Goal: Task Accomplishment & Management: Use online tool/utility

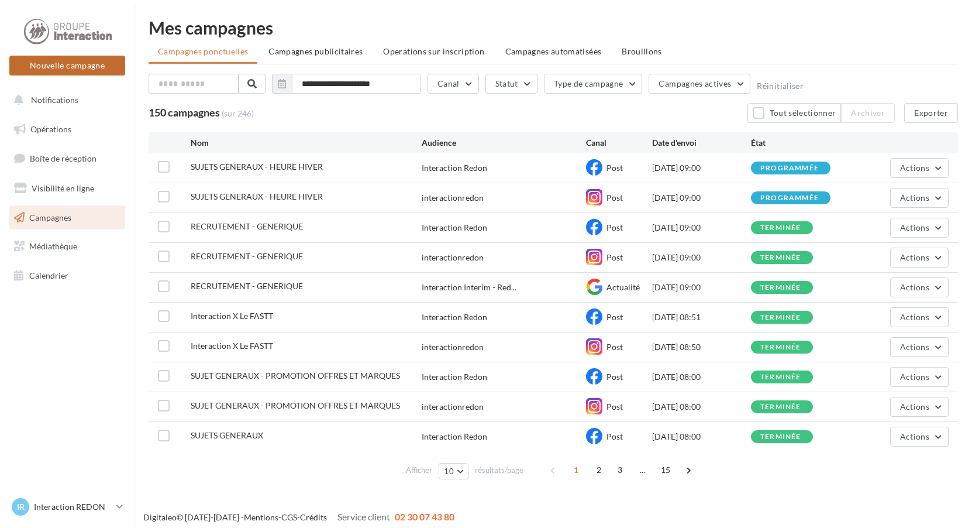
click at [87, 58] on button "Nouvelle campagne" at bounding box center [67, 66] width 116 height 20
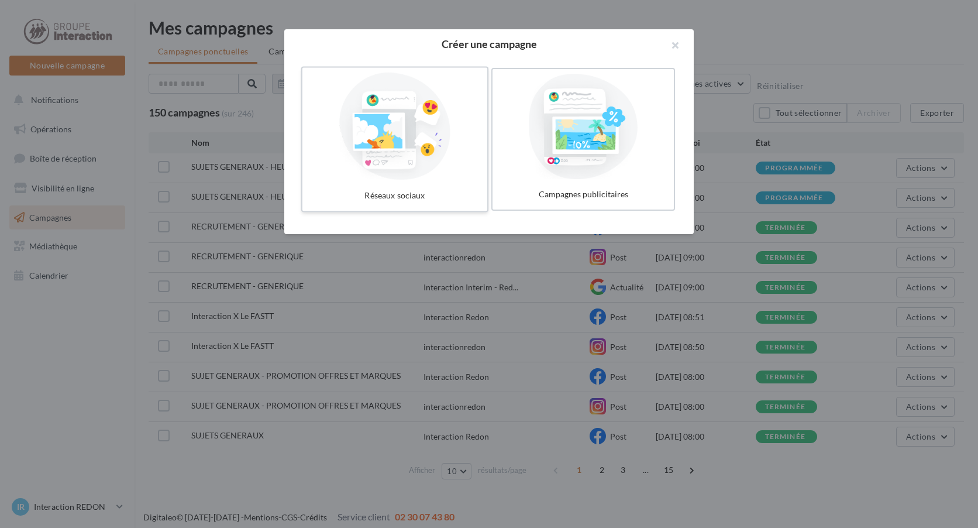
click at [435, 152] on div at bounding box center [395, 127] width 176 height 108
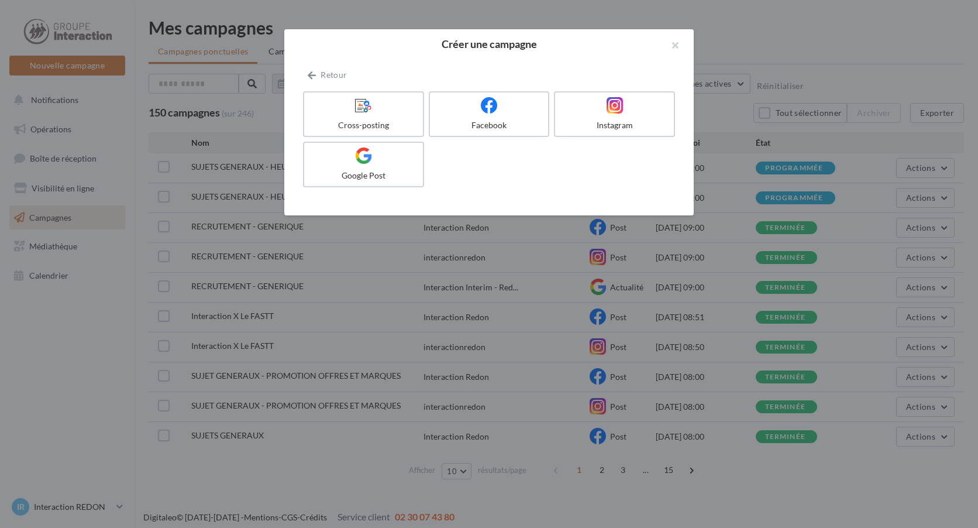
drag, startPoint x: 670, startPoint y: 43, endPoint x: 610, endPoint y: 64, distance: 63.3
click at [665, 49] on button "button" at bounding box center [670, 46] width 47 height 35
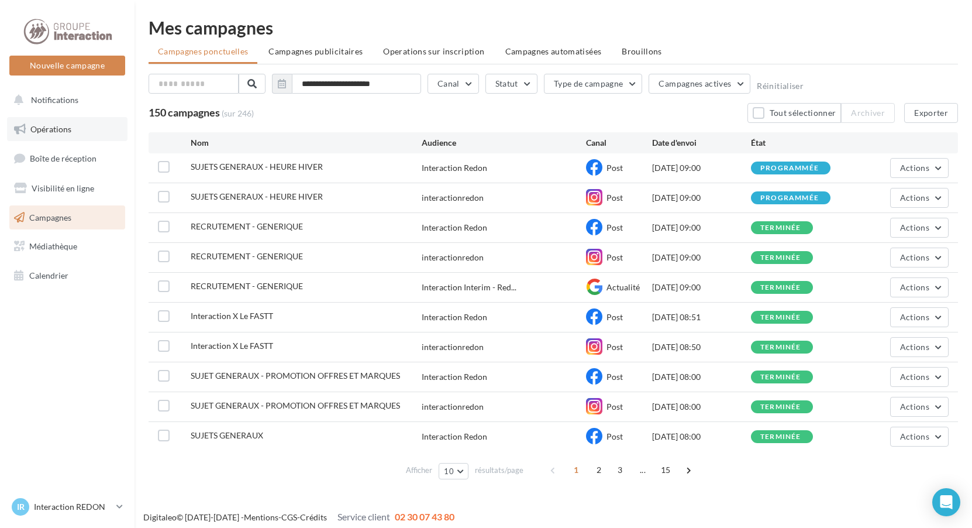
click at [59, 133] on span "Opérations" at bounding box center [50, 129] width 41 height 10
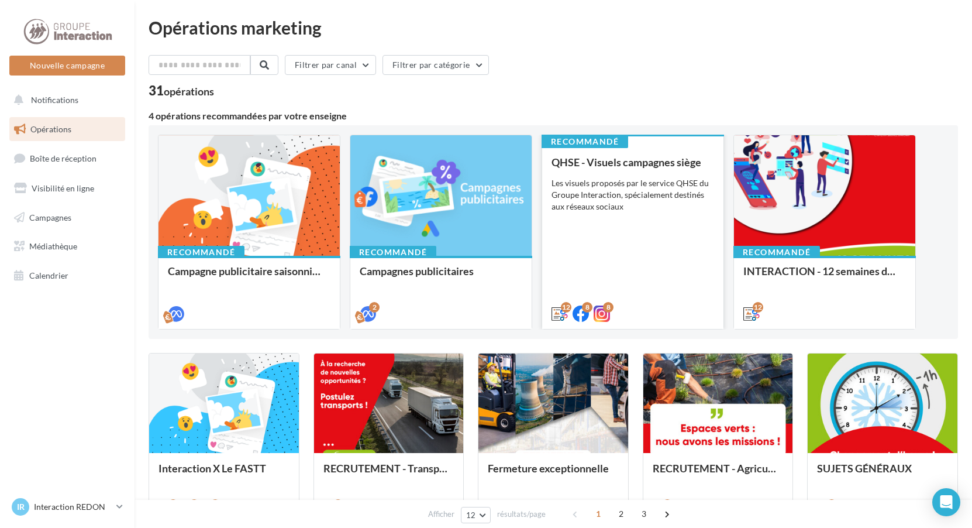
click at [669, 225] on div "QHSE - Visuels campagnes siège Les visuels proposés par le service QHSE du Grou…" at bounding box center [633, 237] width 163 height 162
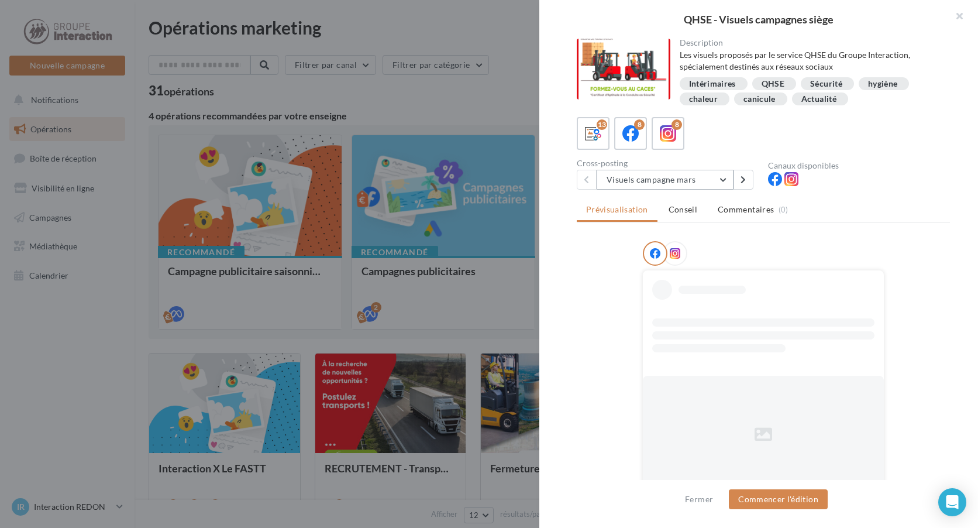
click at [668, 185] on button "Visuels campagne mars" at bounding box center [665, 180] width 137 height 20
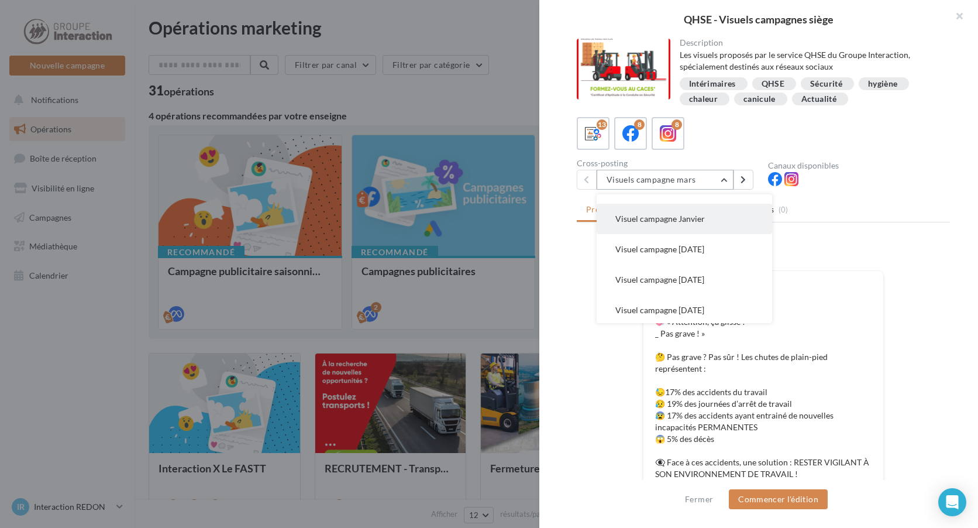
scroll to position [176, 0]
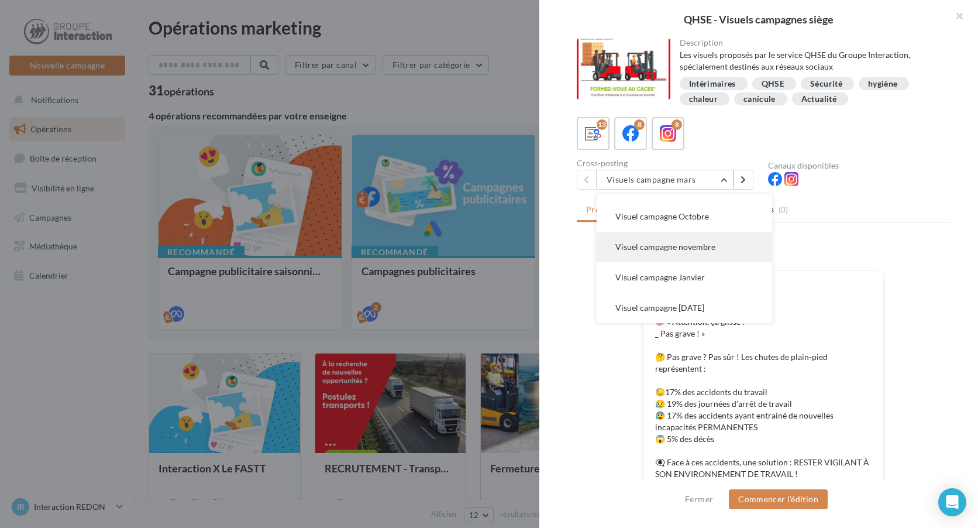
click at [698, 246] on span "Visuel campagne novembre" at bounding box center [665, 247] width 100 height 10
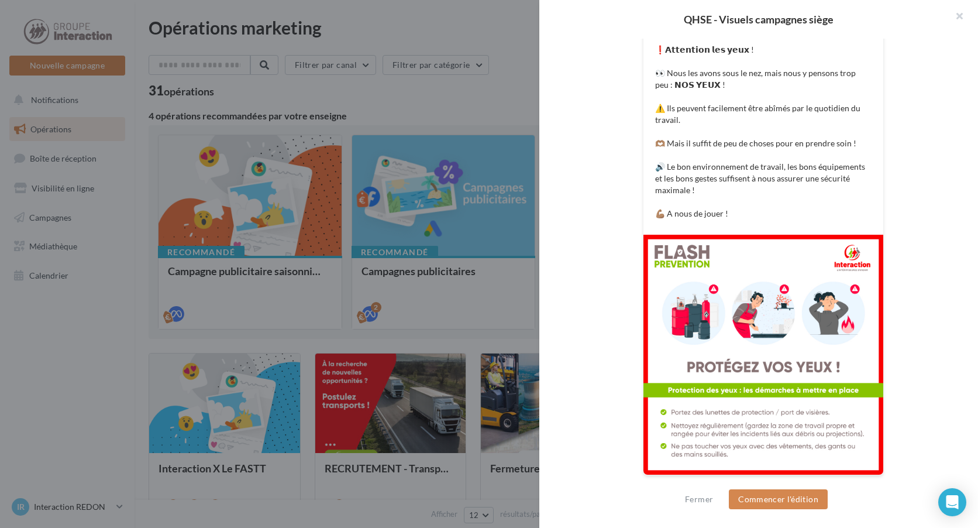
scroll to position [0, 0]
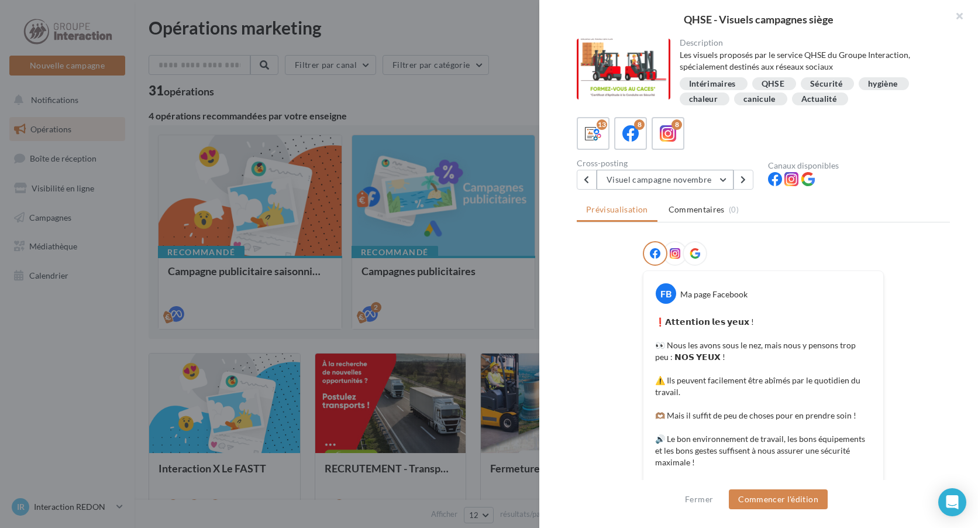
click at [661, 187] on button "Visuel campagne novembre" at bounding box center [665, 180] width 137 height 20
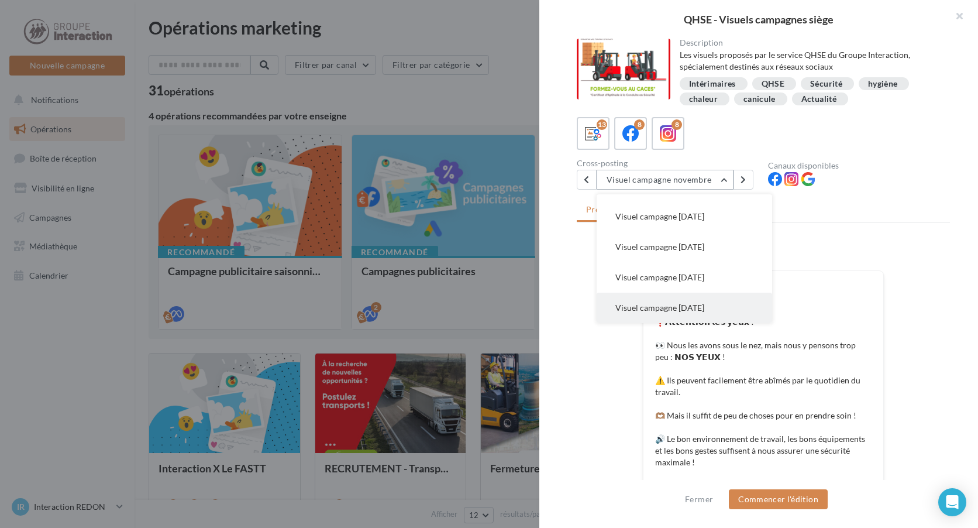
scroll to position [150, 0]
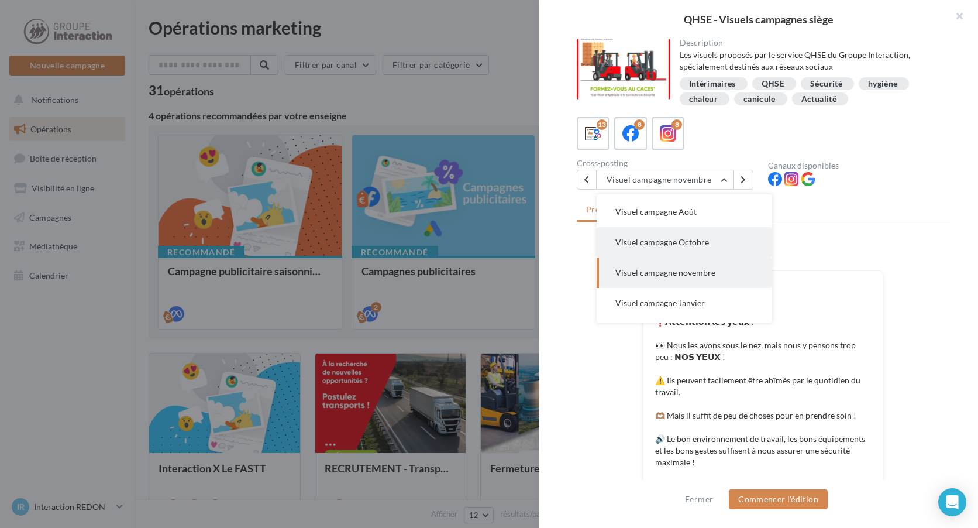
click at [679, 242] on span "Visuel campagne Octobre" at bounding box center [662, 242] width 94 height 10
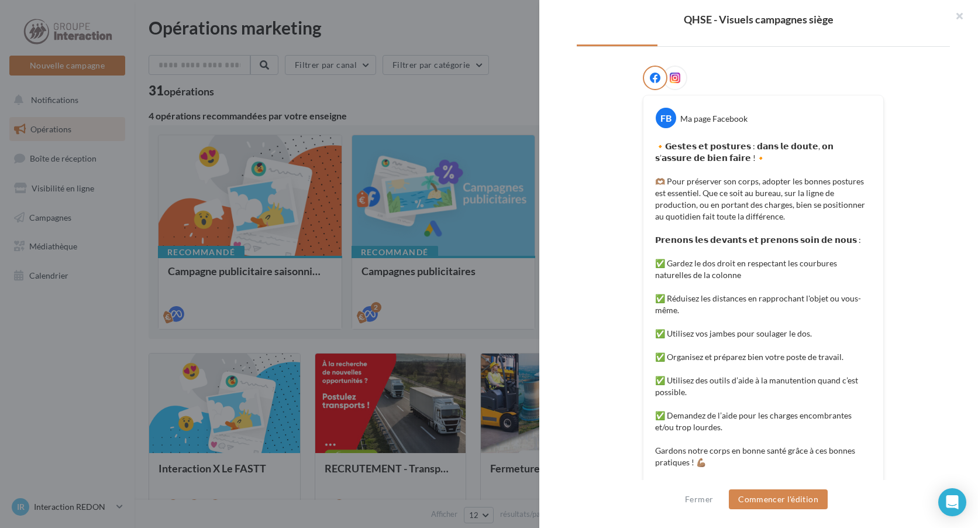
scroll to position [304, 0]
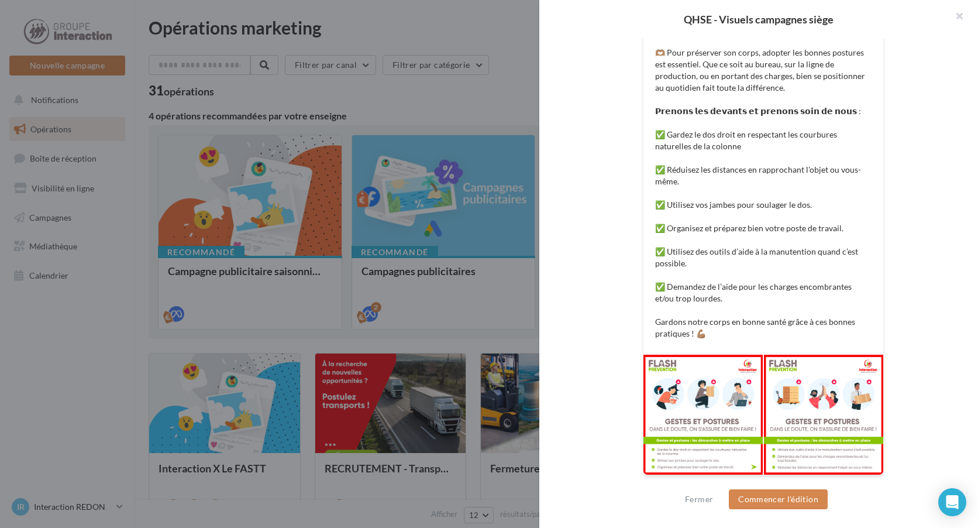
click at [735, 410] on div at bounding box center [703, 415] width 119 height 120
click at [728, 374] on div at bounding box center [703, 415] width 119 height 120
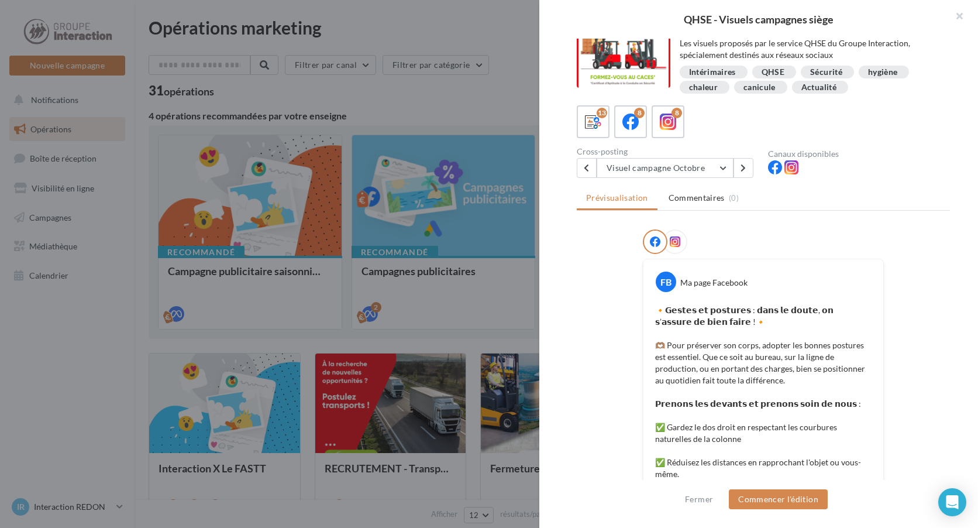
scroll to position [0, 0]
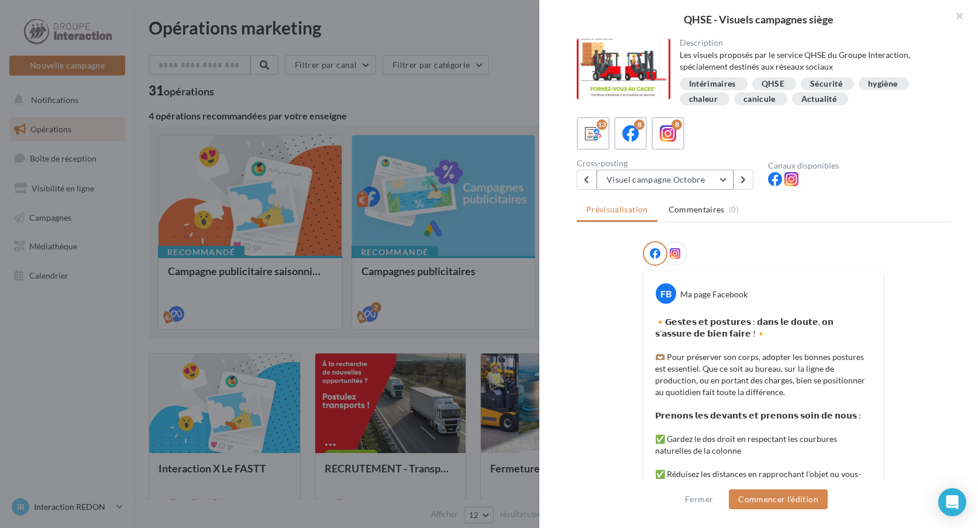
click at [685, 175] on button "Visuel campagne Octobre" at bounding box center [665, 180] width 137 height 20
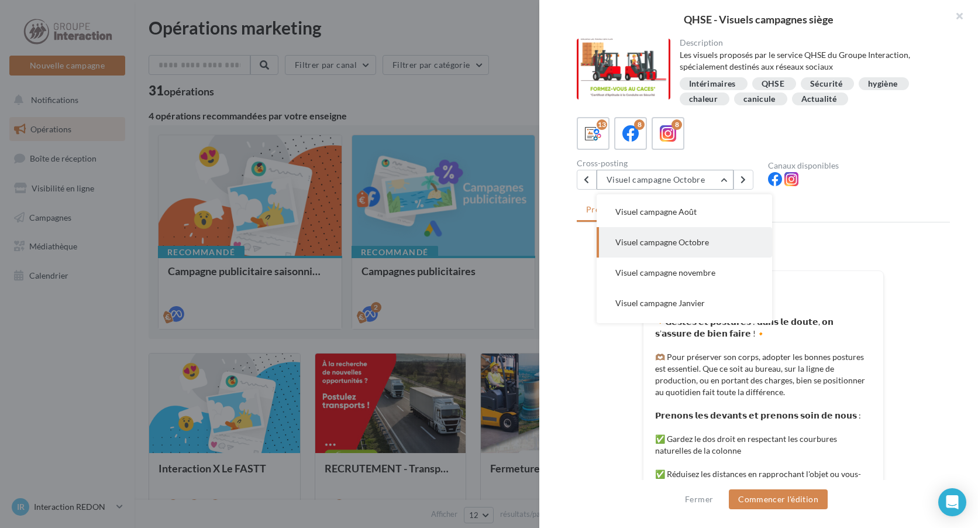
scroll to position [152, 0]
click at [694, 300] on span "Visuel campagne Janvier" at bounding box center [660, 300] width 90 height 10
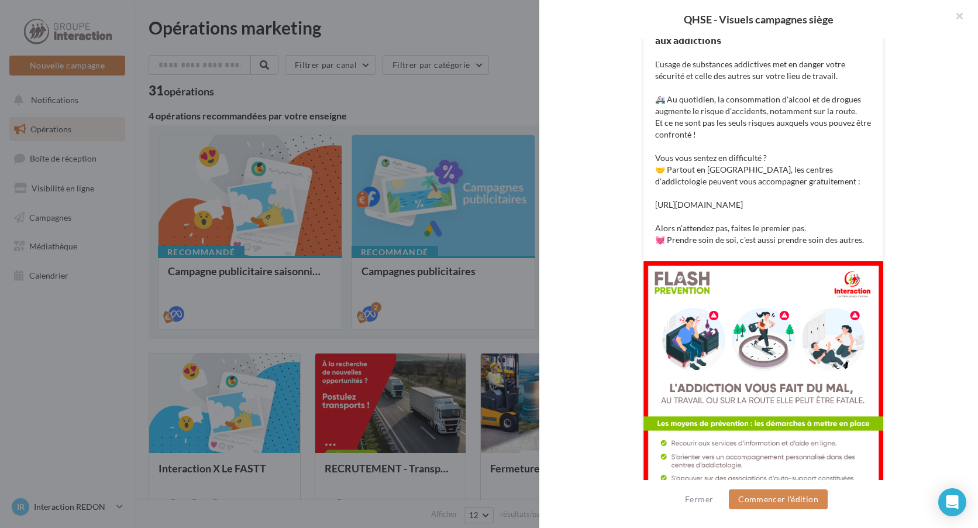
scroll to position [117, 0]
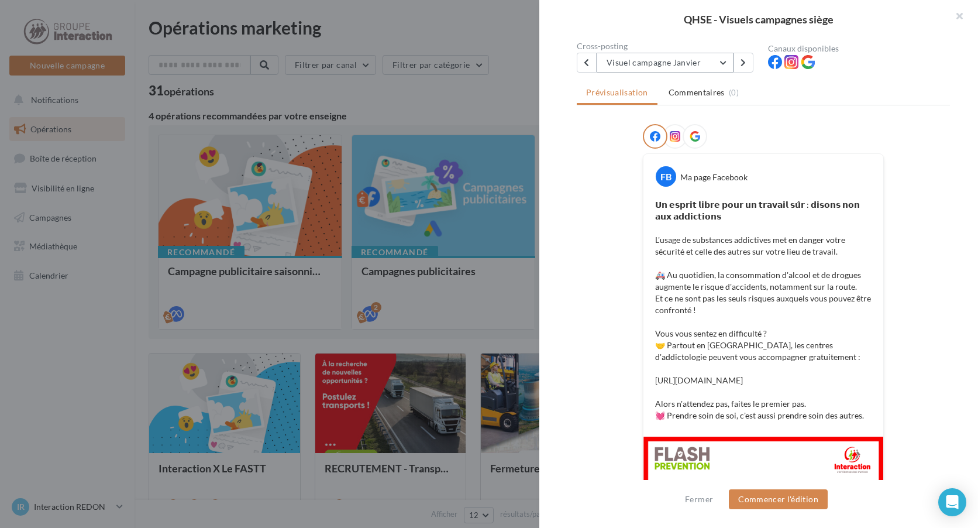
click at [673, 66] on button "Visuel campagne Janvier" at bounding box center [665, 63] width 137 height 20
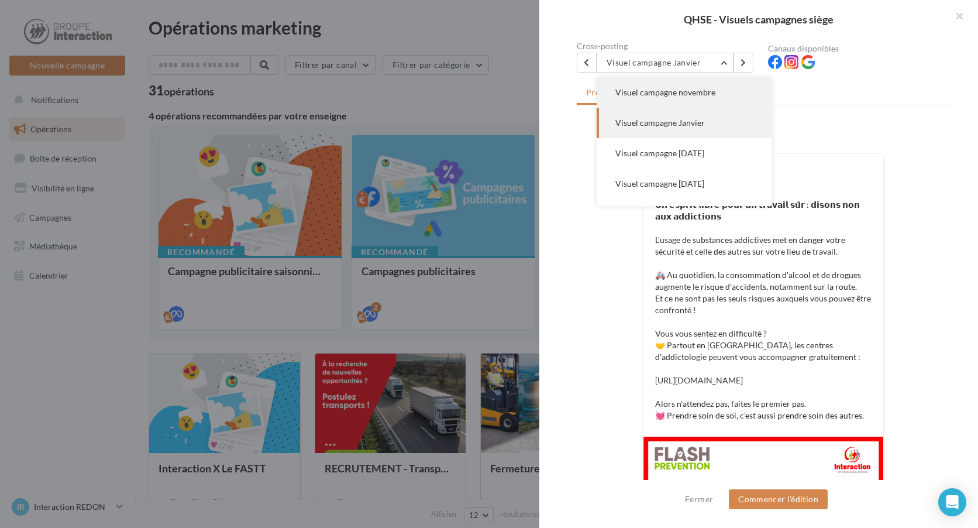
click at [675, 92] on span "Visuel campagne novembre" at bounding box center [665, 92] width 100 height 10
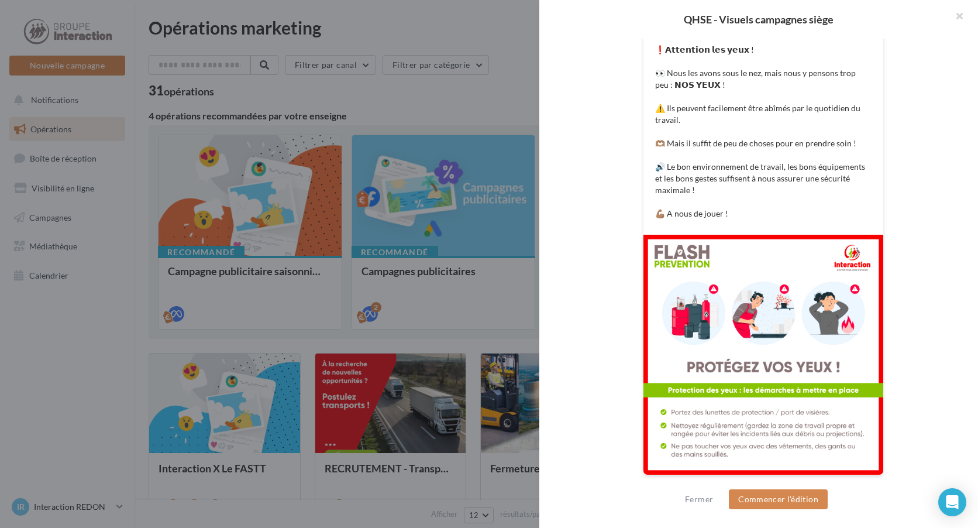
scroll to position [38, 0]
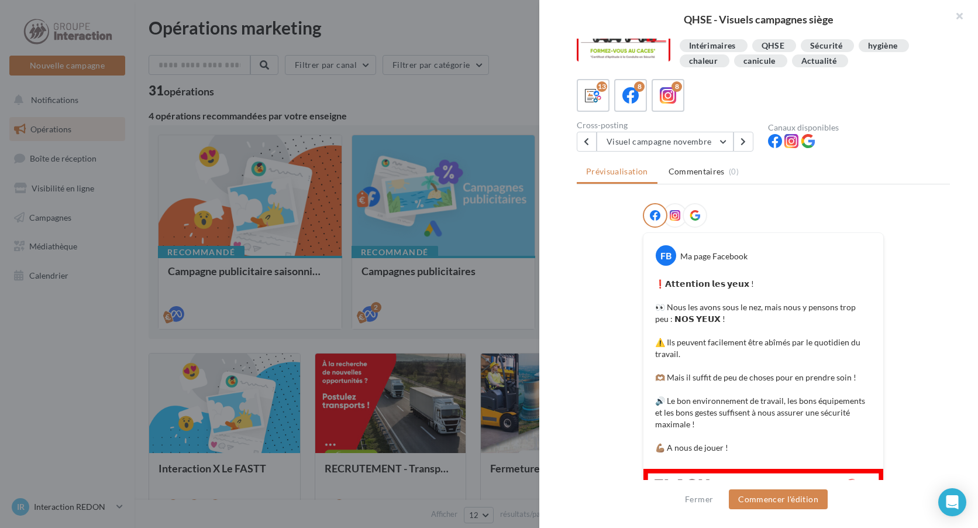
click at [681, 130] on div "Cross-posting Visuel campagne novembre Visuels campagne mars Visuel campagne av…" at bounding box center [672, 136] width 191 height 30
click at [681, 137] on button "Visuel campagne novembre" at bounding box center [665, 142] width 137 height 20
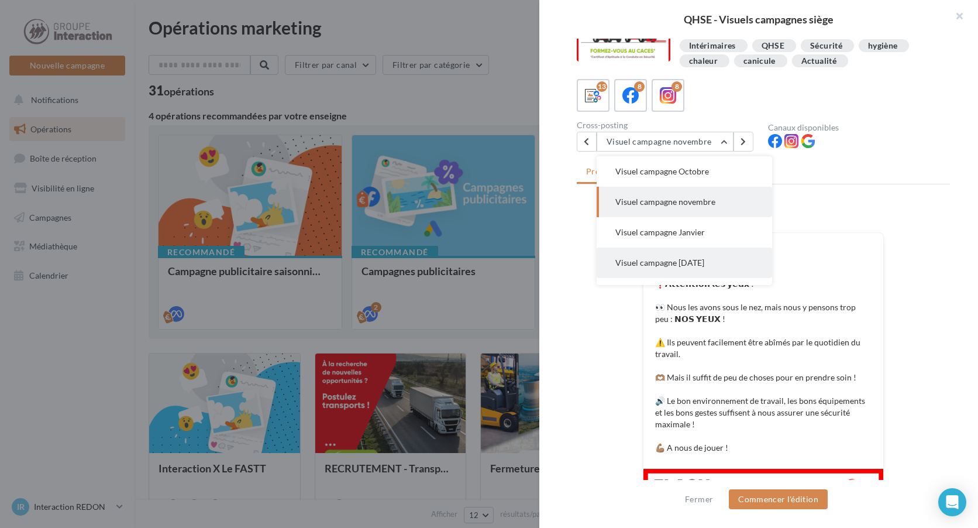
click at [679, 258] on span "Visuel campagne Février 2025" at bounding box center [659, 262] width 89 height 10
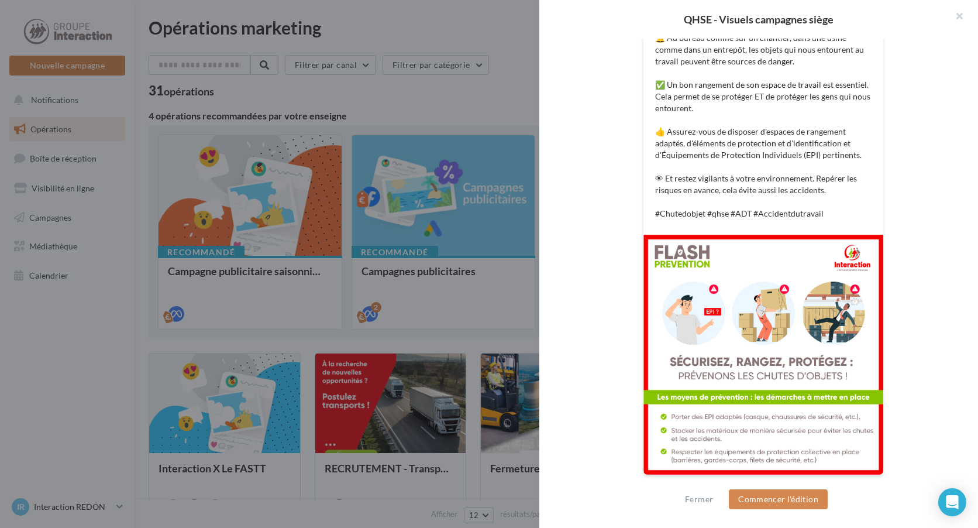
scroll to position [26, 0]
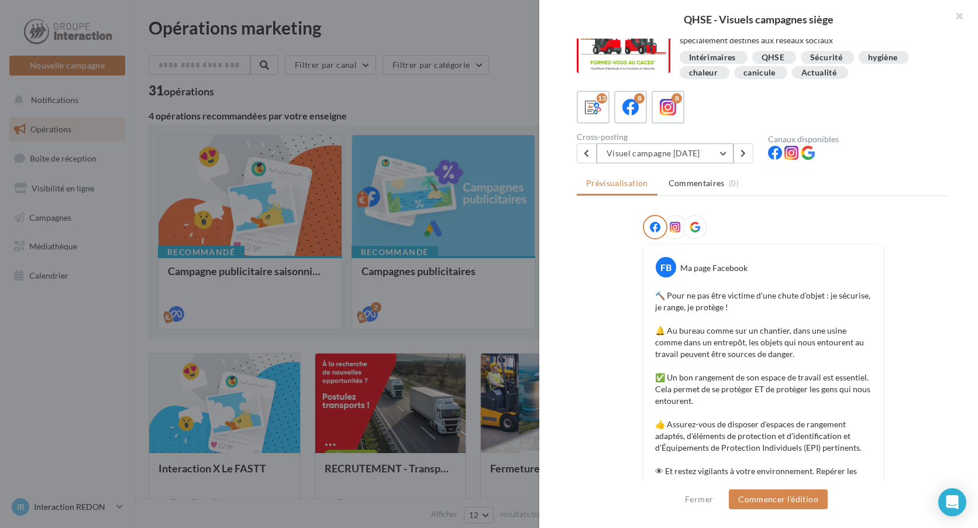
click at [646, 159] on button "Visuel campagne Février 2025" at bounding box center [665, 153] width 137 height 20
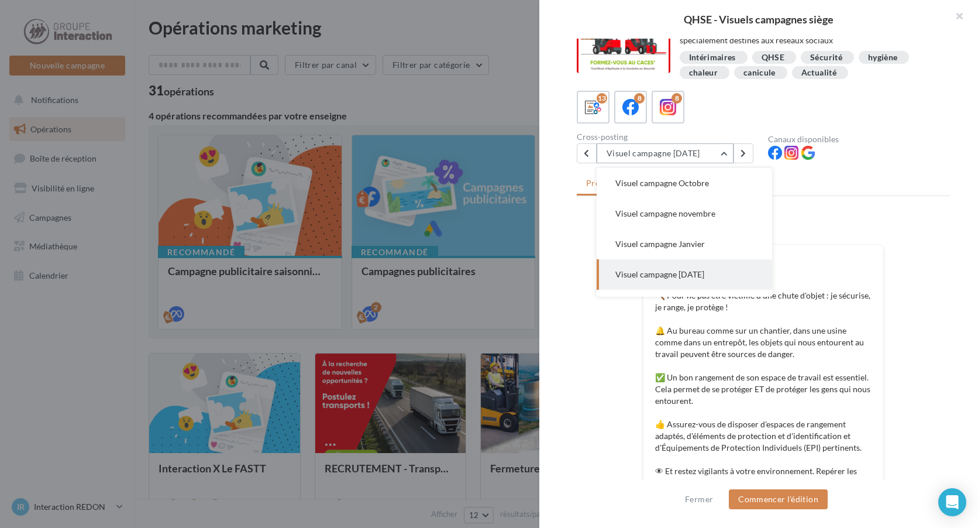
scroll to position [243, 0]
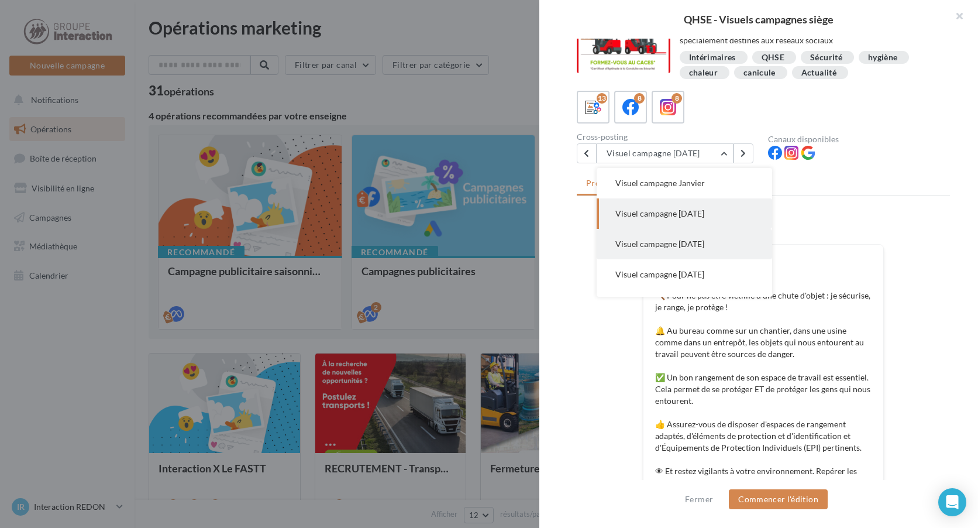
click at [673, 247] on span "Visuel campagne Mars 2025" at bounding box center [659, 244] width 89 height 10
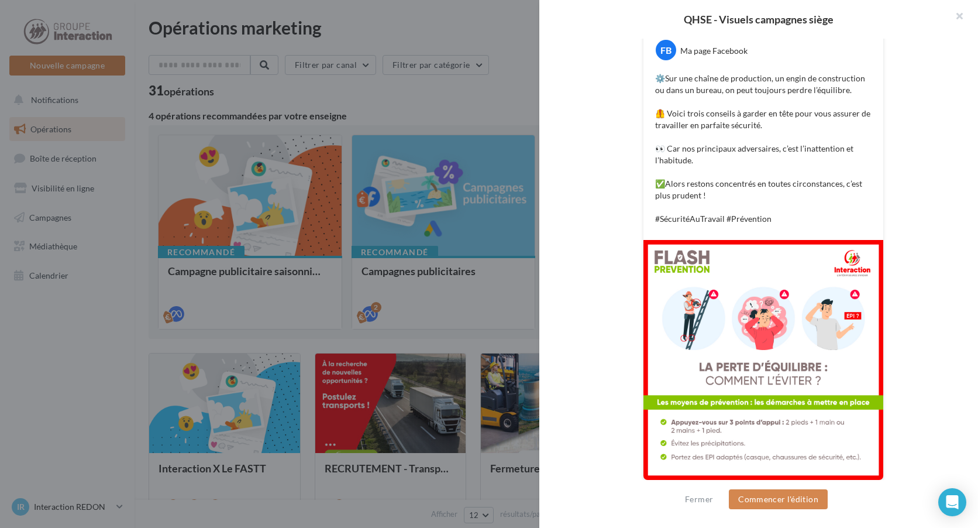
scroll to position [9, 0]
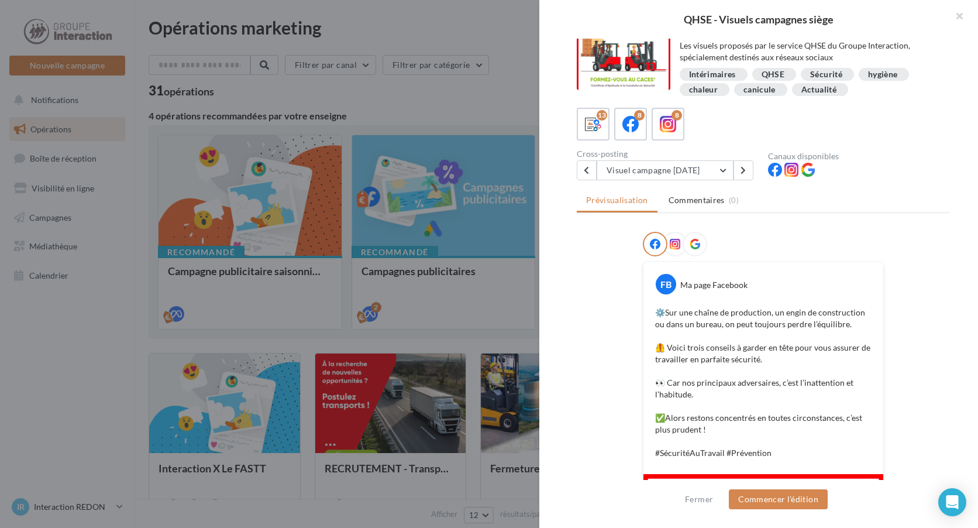
click at [660, 157] on div "Cross-posting" at bounding box center [668, 154] width 182 height 8
click at [660, 168] on button "Visuel campagne Mars 2025" at bounding box center [665, 170] width 137 height 20
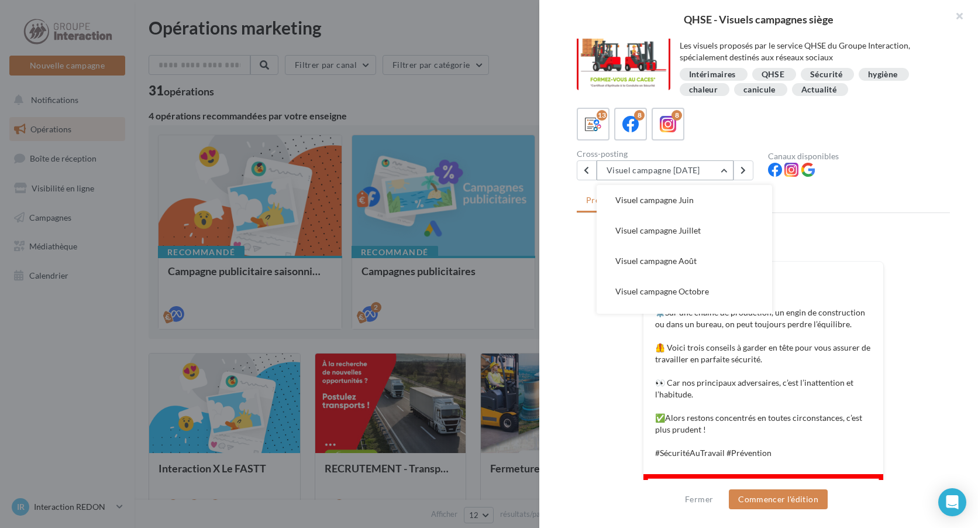
scroll to position [33, 0]
click at [677, 260] on span "Visuel campagne Juin" at bounding box center [654, 258] width 78 height 10
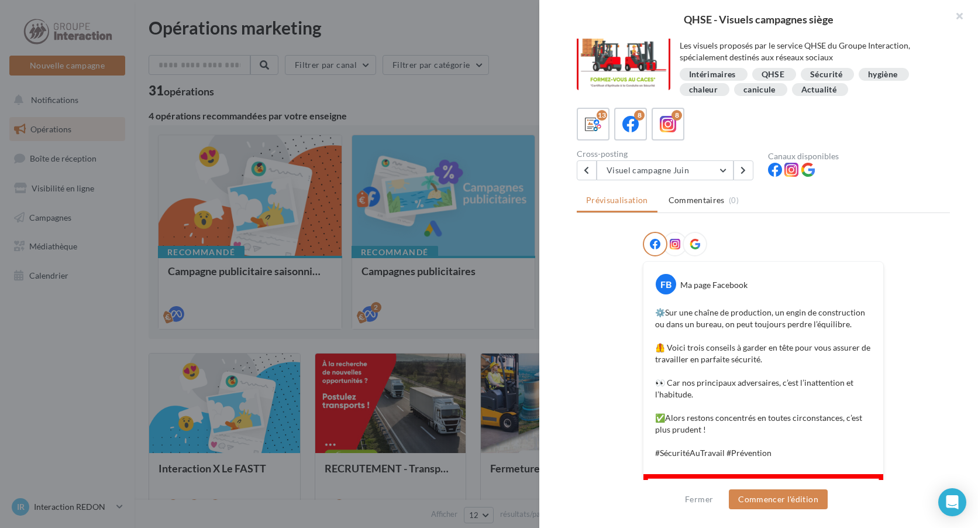
scroll to position [0, 0]
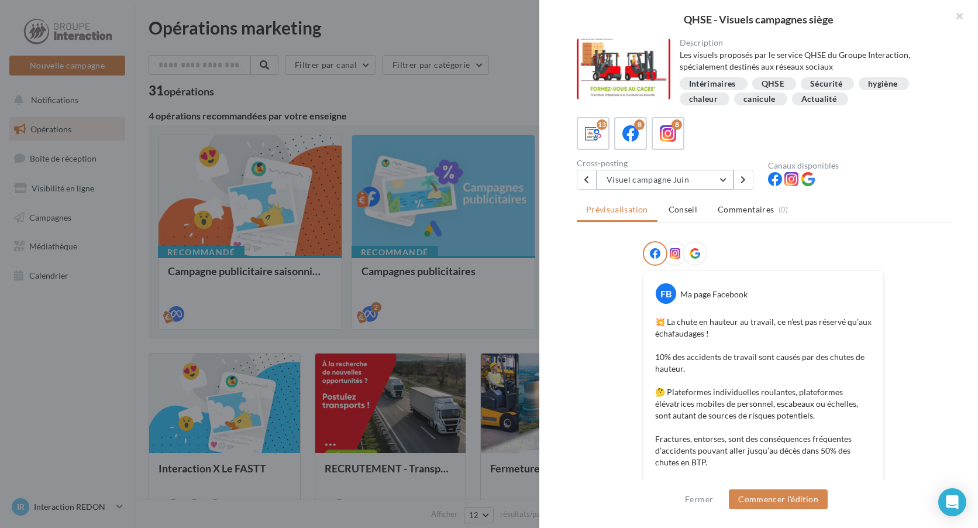
click at [670, 184] on button "Visuel campagne Juin" at bounding box center [665, 180] width 137 height 20
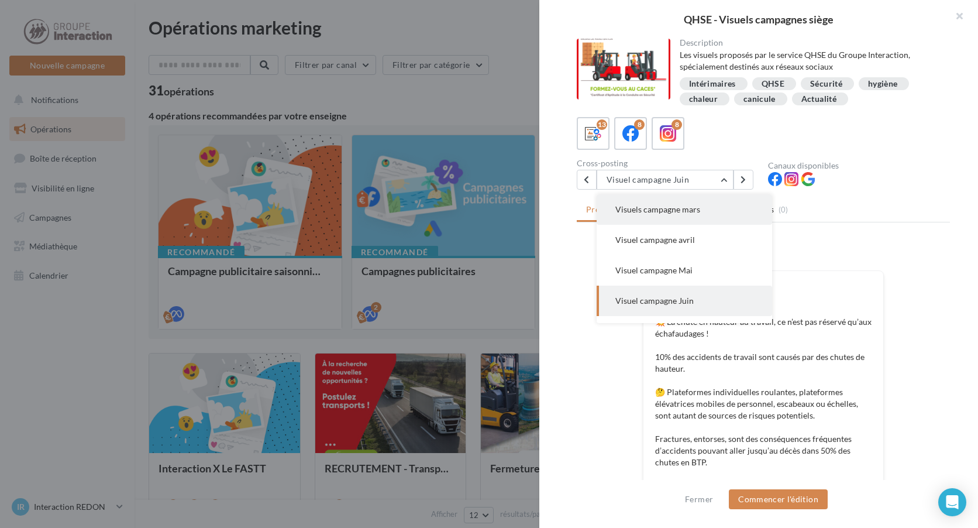
click at [671, 210] on span "Visuels campagne mars" at bounding box center [657, 209] width 85 height 10
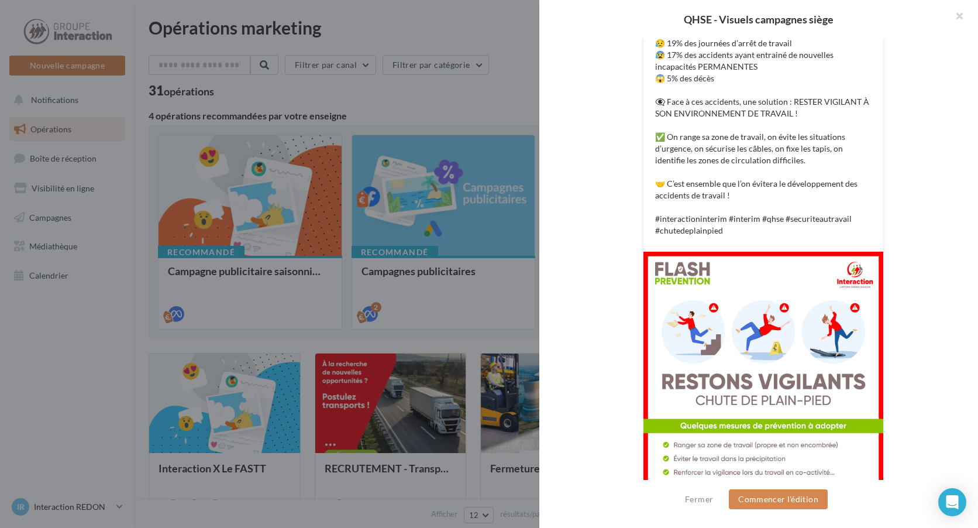
scroll to position [126, 0]
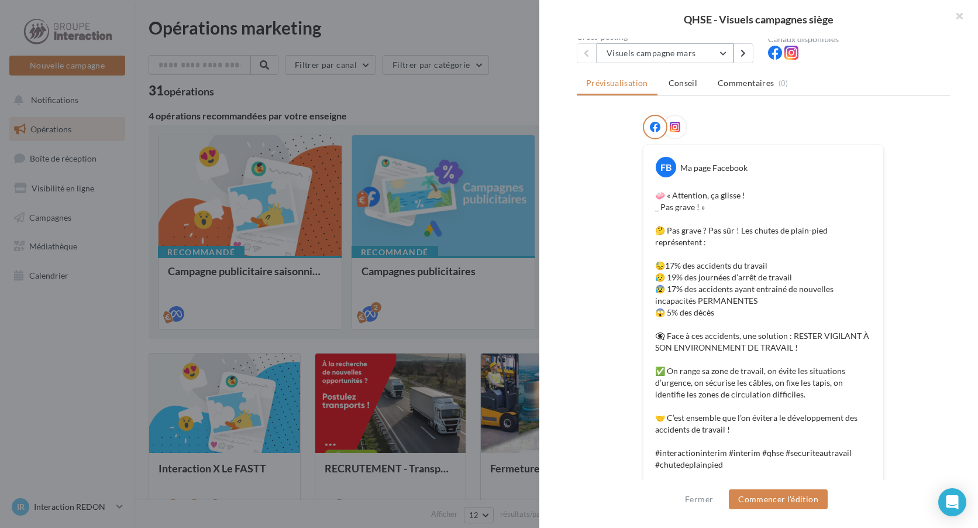
click at [643, 56] on button "Visuels campagne mars" at bounding box center [665, 53] width 137 height 20
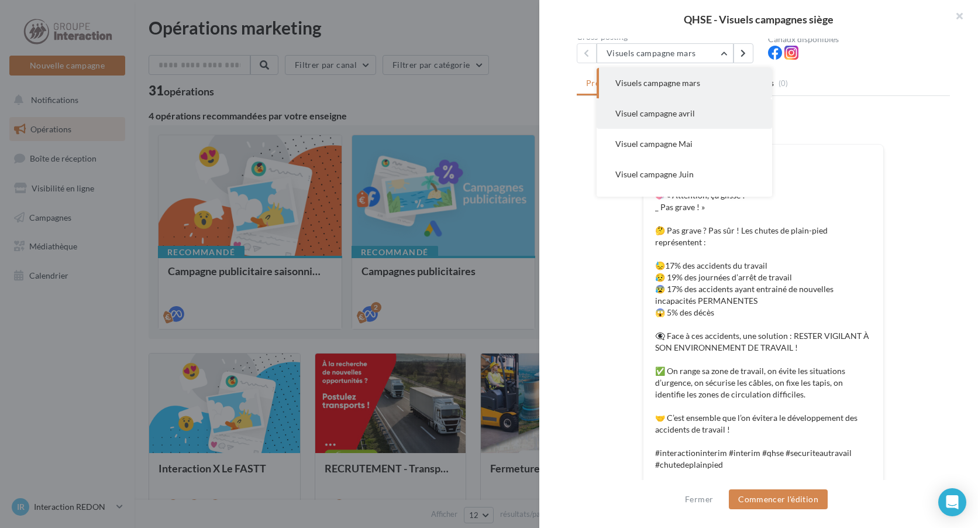
click at [651, 114] on span "Visuel campagne avril" at bounding box center [655, 113] width 80 height 10
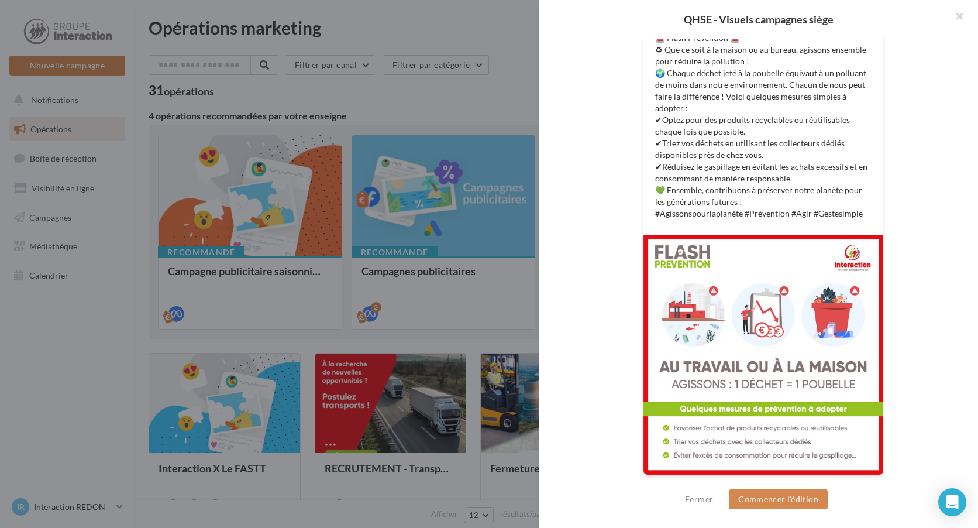
scroll to position [50, 0]
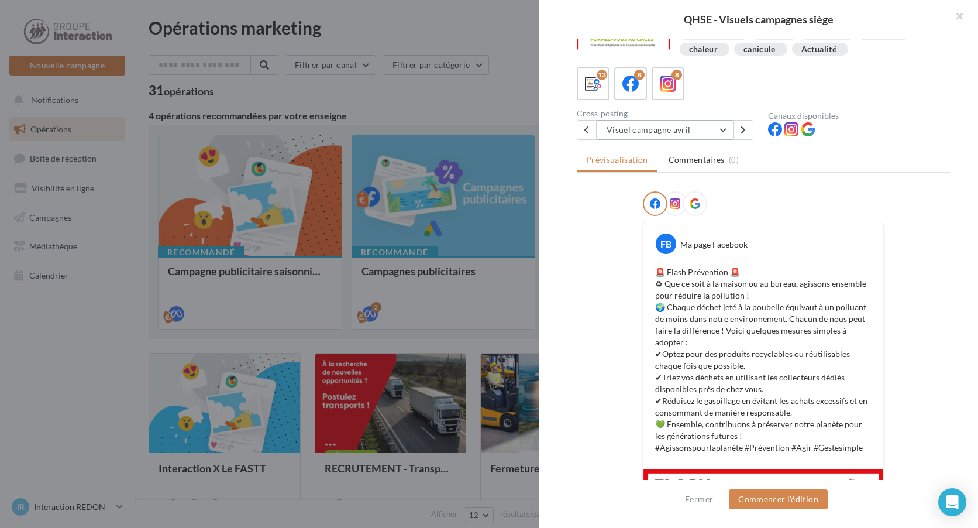
click at [622, 133] on button "Visuel campagne avril" at bounding box center [665, 130] width 137 height 20
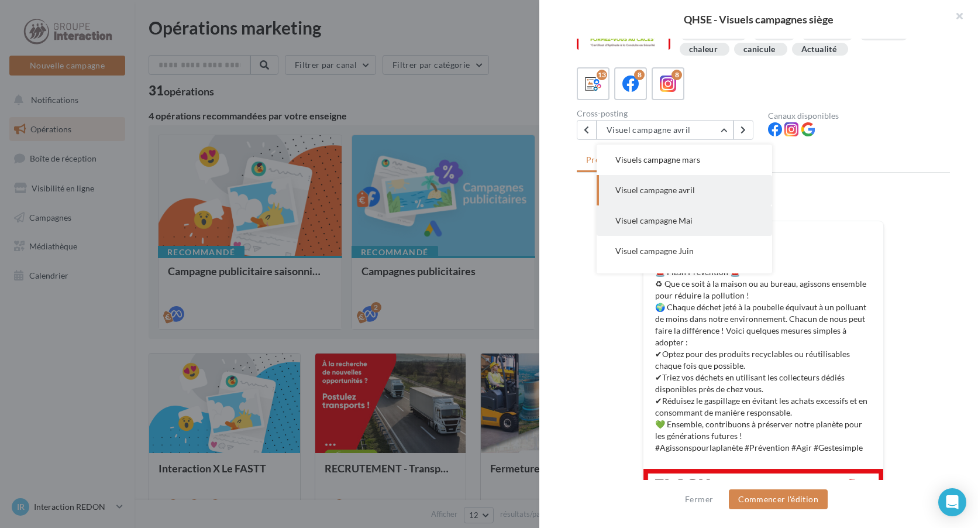
click at [655, 218] on span "Visuel campagne Mai" at bounding box center [653, 220] width 77 height 10
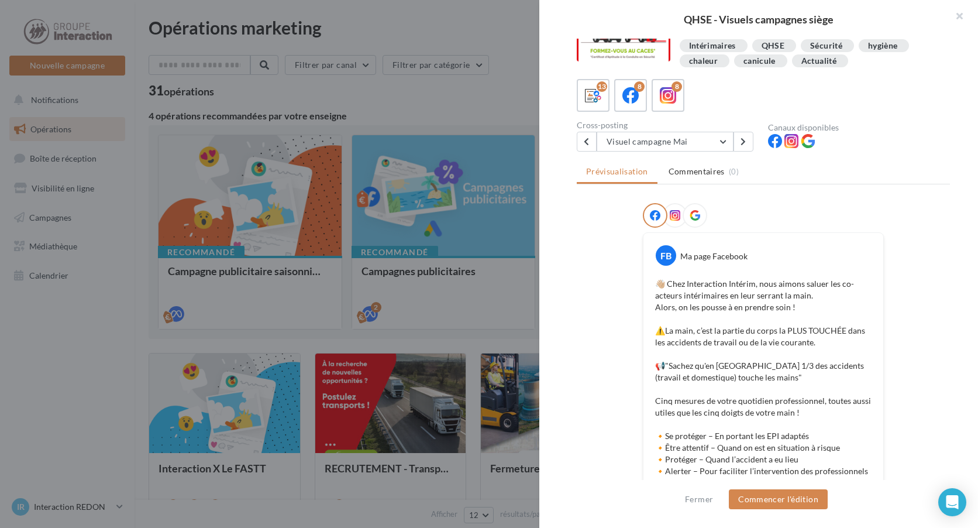
scroll to position [0, 0]
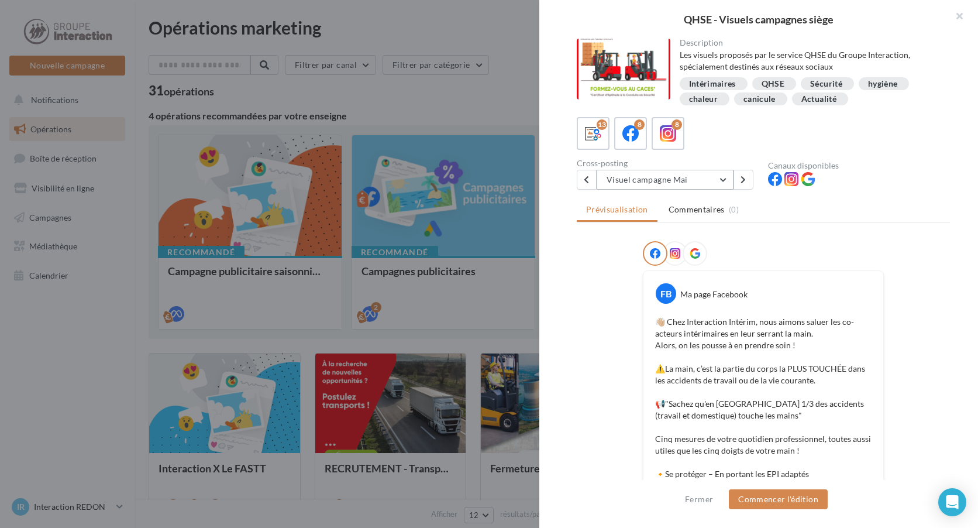
click at [653, 176] on button "Visuel campagne Mai" at bounding box center [665, 180] width 137 height 20
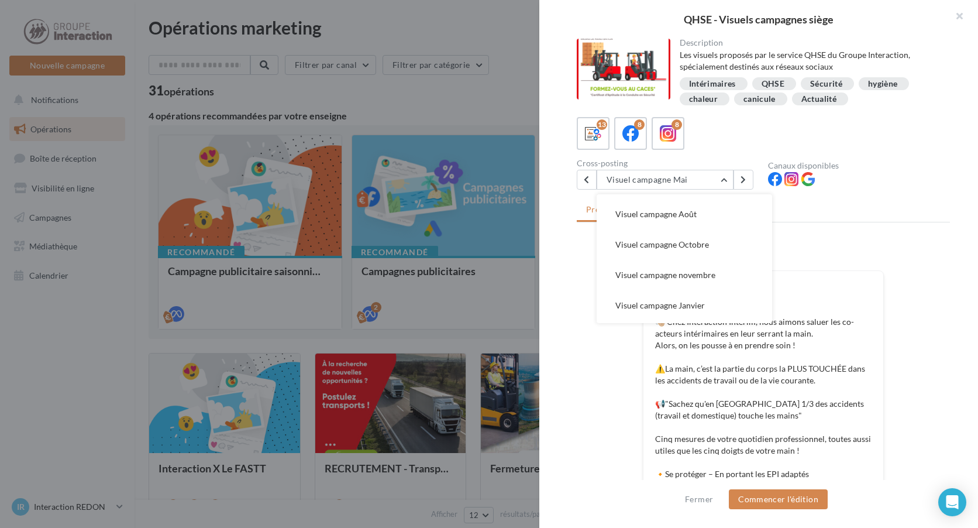
click at [665, 254] on button "Visuel campagne Octobre" at bounding box center [685, 244] width 176 height 30
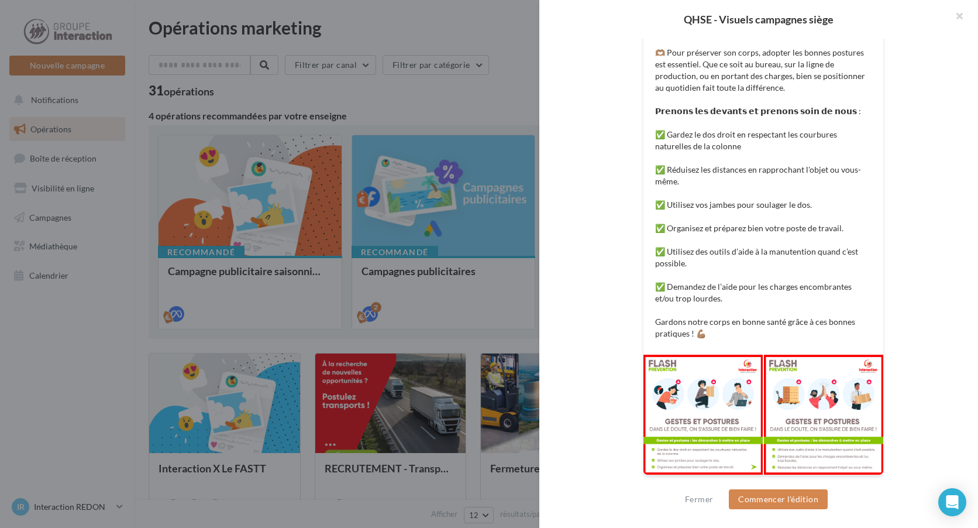
click at [701, 393] on div at bounding box center [703, 415] width 119 height 120
drag, startPoint x: 701, startPoint y: 393, endPoint x: 679, endPoint y: 401, distance: 23.1
click at [771, 503] on button "Commencer l'édition" at bounding box center [778, 499] width 99 height 20
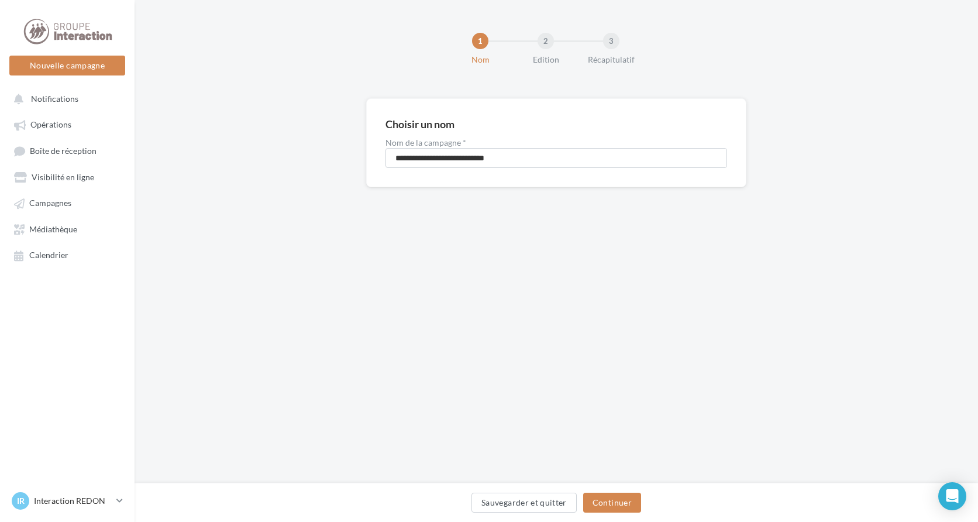
click at [646, 497] on div "Sauvegarder et quitter Continuer" at bounding box center [556, 505] width 825 height 25
click at [632, 499] on button "Continuer" at bounding box center [612, 503] width 58 height 20
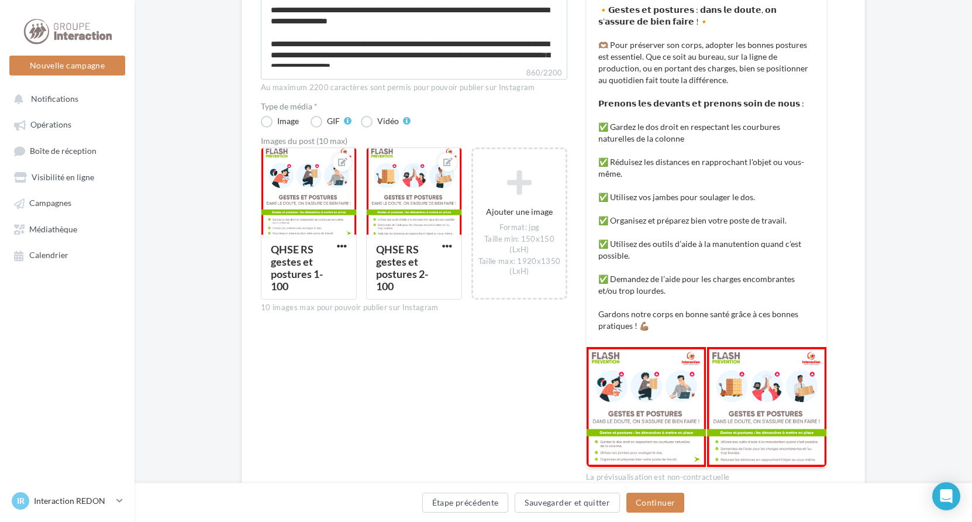
scroll to position [277, 0]
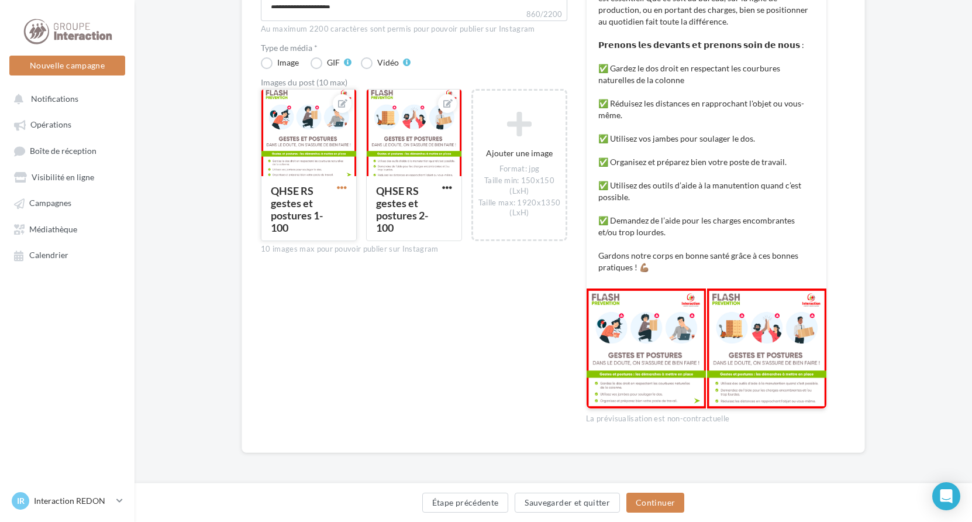
click at [340, 190] on span "button" at bounding box center [342, 188] width 10 height 10
click at [391, 247] on button "Ouvrir l'éditeur d'image" at bounding box center [396, 241] width 123 height 30
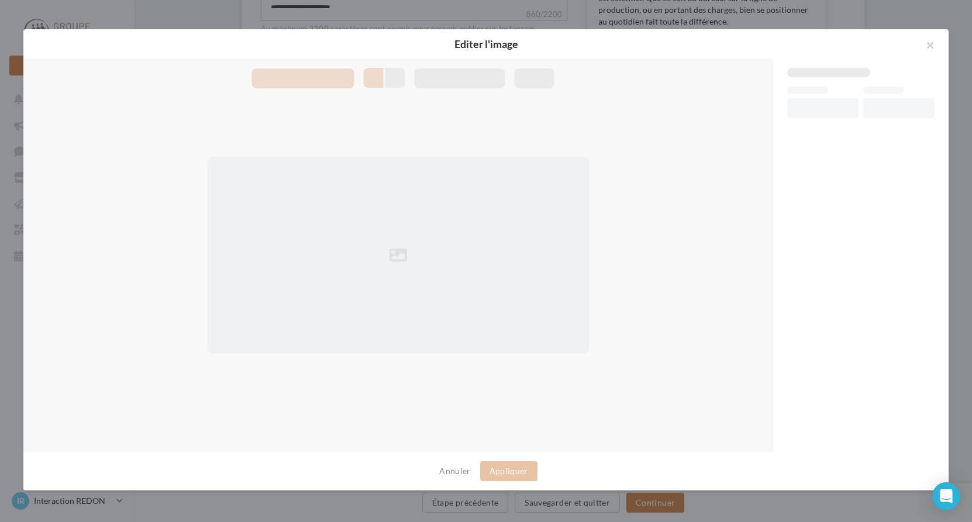
scroll to position [271, 0]
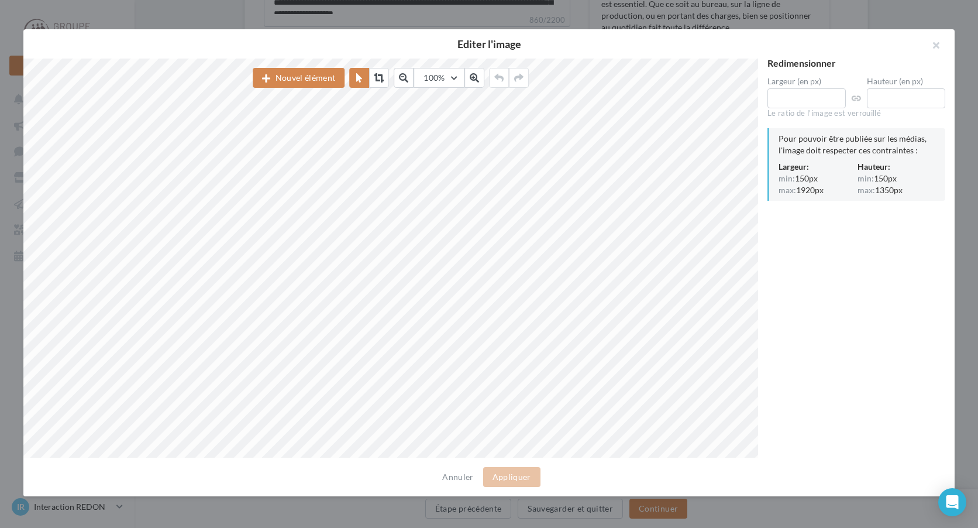
drag, startPoint x: 938, startPoint y: 43, endPoint x: 810, endPoint y: 6, distance: 133.3
click at [938, 43] on button "button" at bounding box center [931, 46] width 47 height 35
